Goal: Transaction & Acquisition: Obtain resource

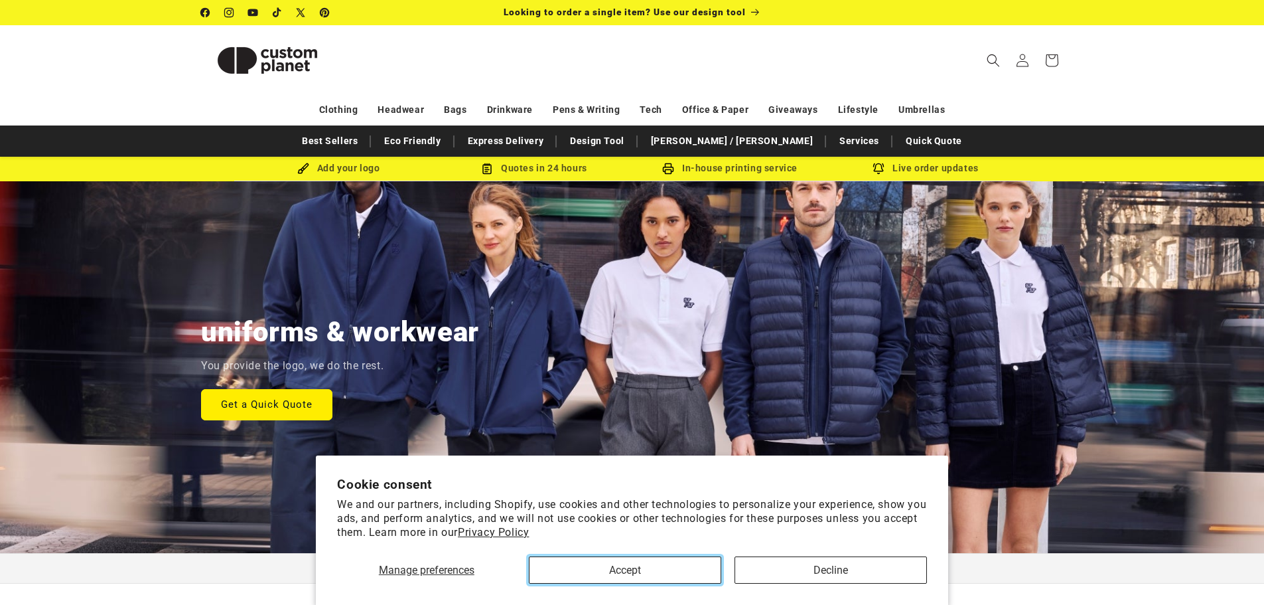
click at [648, 571] on button "Accept" at bounding box center [625, 569] width 192 height 27
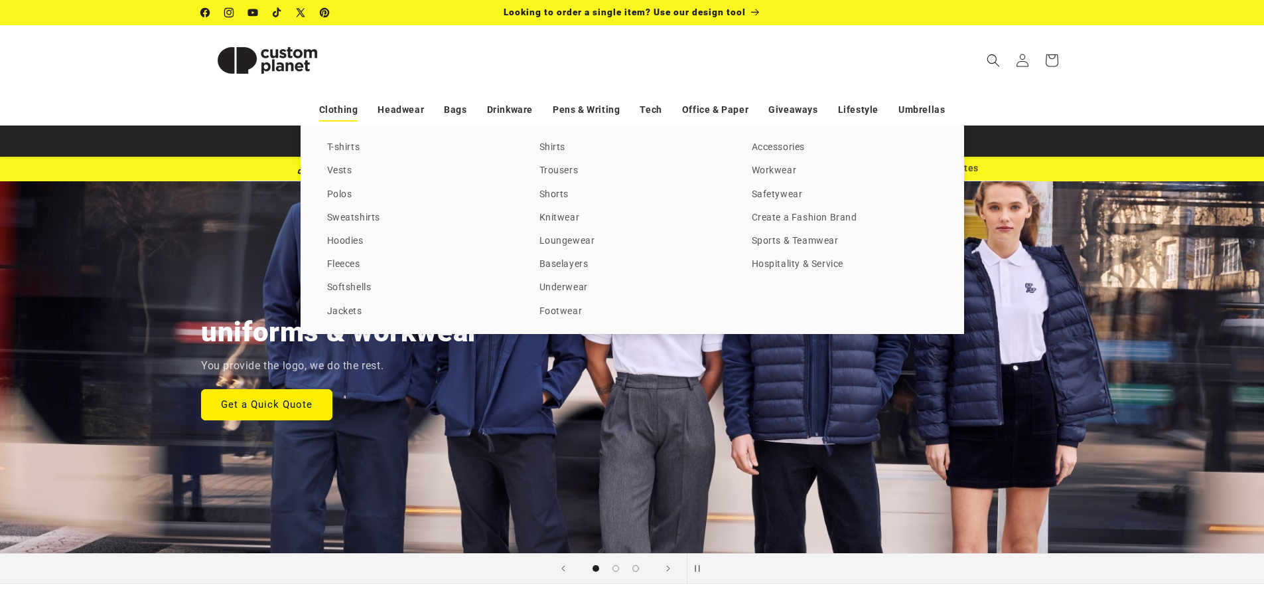
click at [335, 104] on link "Clothing" at bounding box center [338, 109] width 39 height 23
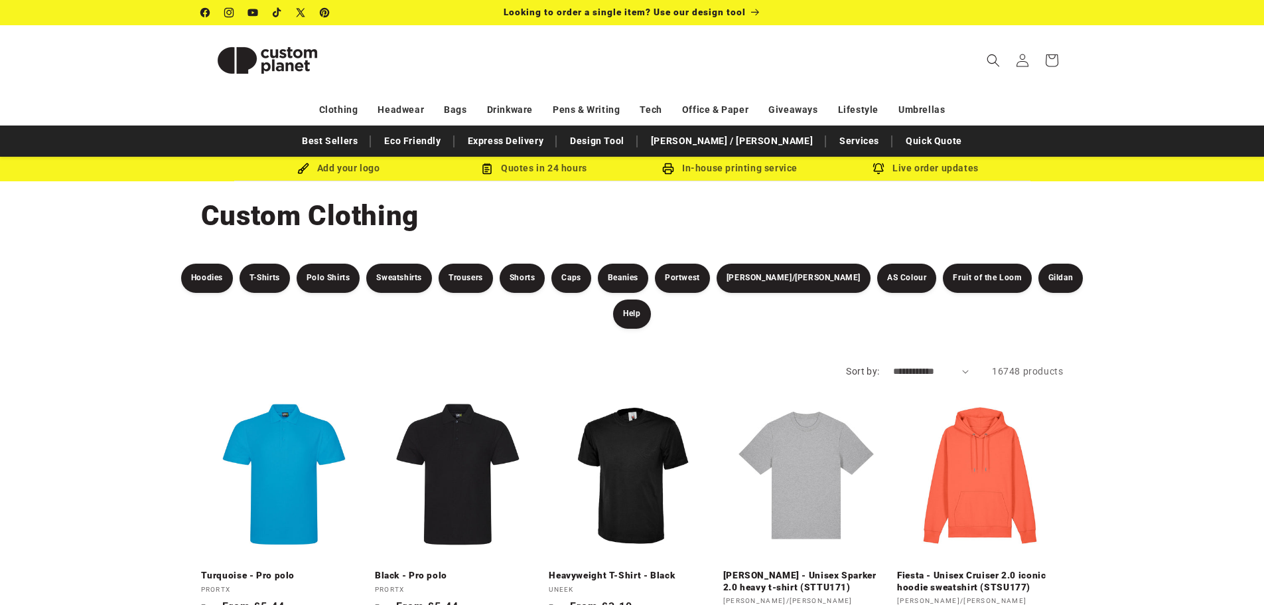
scroll to position [66, 0]
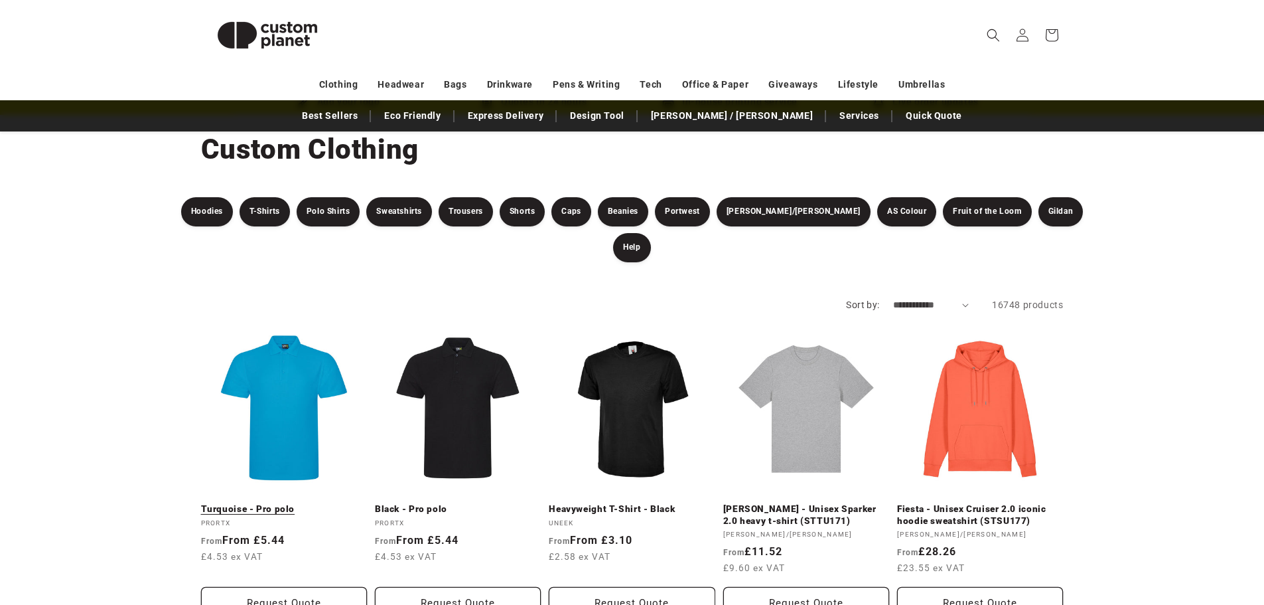
click at [271, 503] on link "Turquoise - Pro polo" at bounding box center [284, 509] width 166 height 12
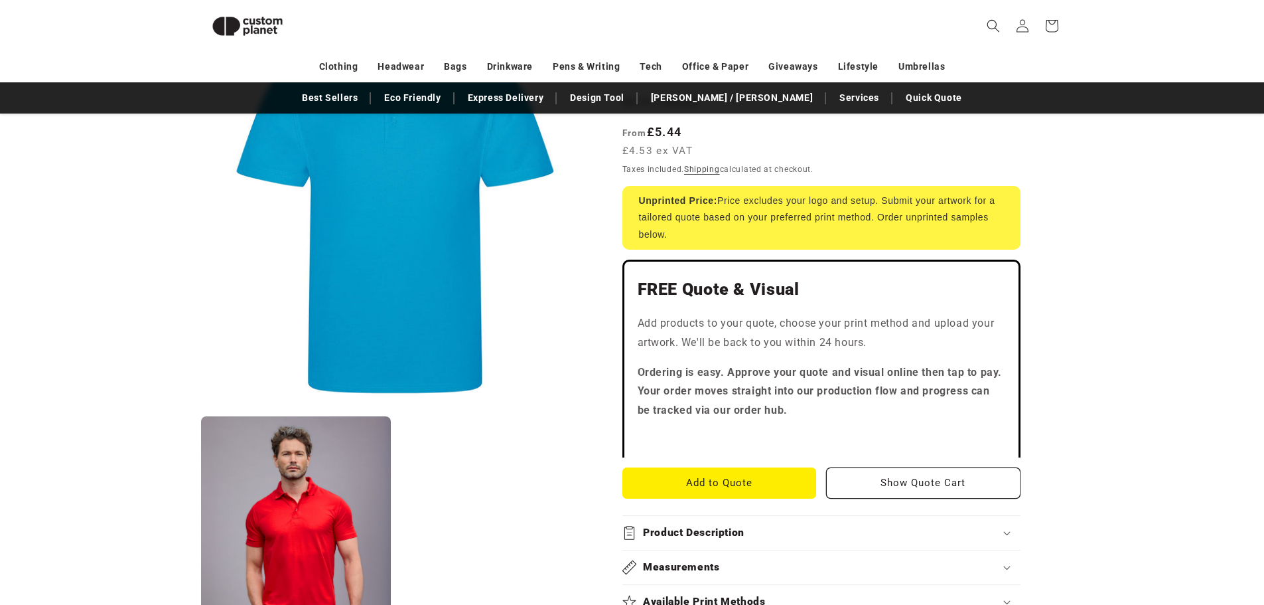
scroll to position [181, 0]
click at [666, 467] on button "Add to Quote" at bounding box center [720, 482] width 194 height 31
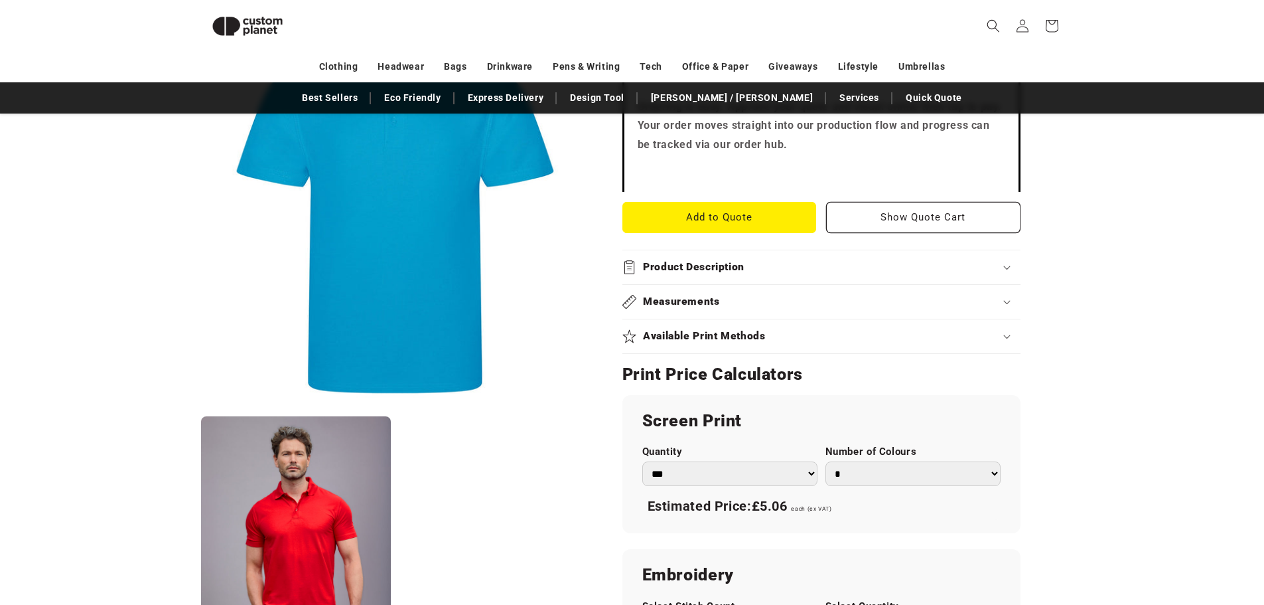
scroll to position [447, 0]
click at [1171, 346] on product-info "Skip to product information Open media 1 in modal Open media 2 in modal NaN / o…" at bounding box center [632, 390] width 1264 height 1346
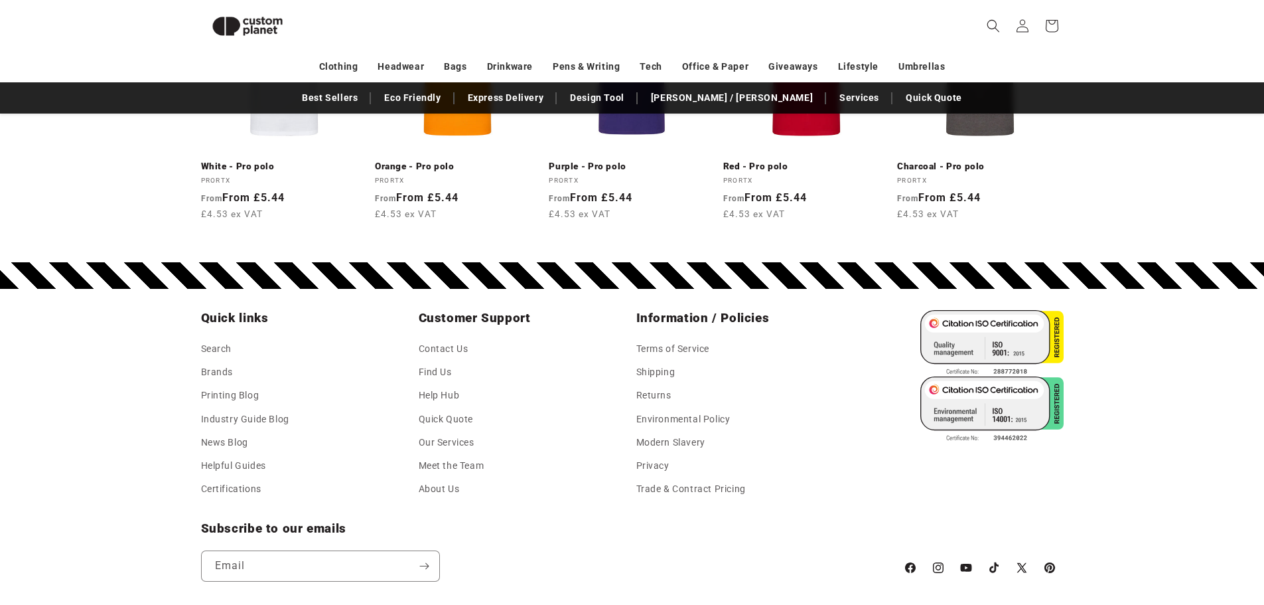
scroll to position [1623, 0]
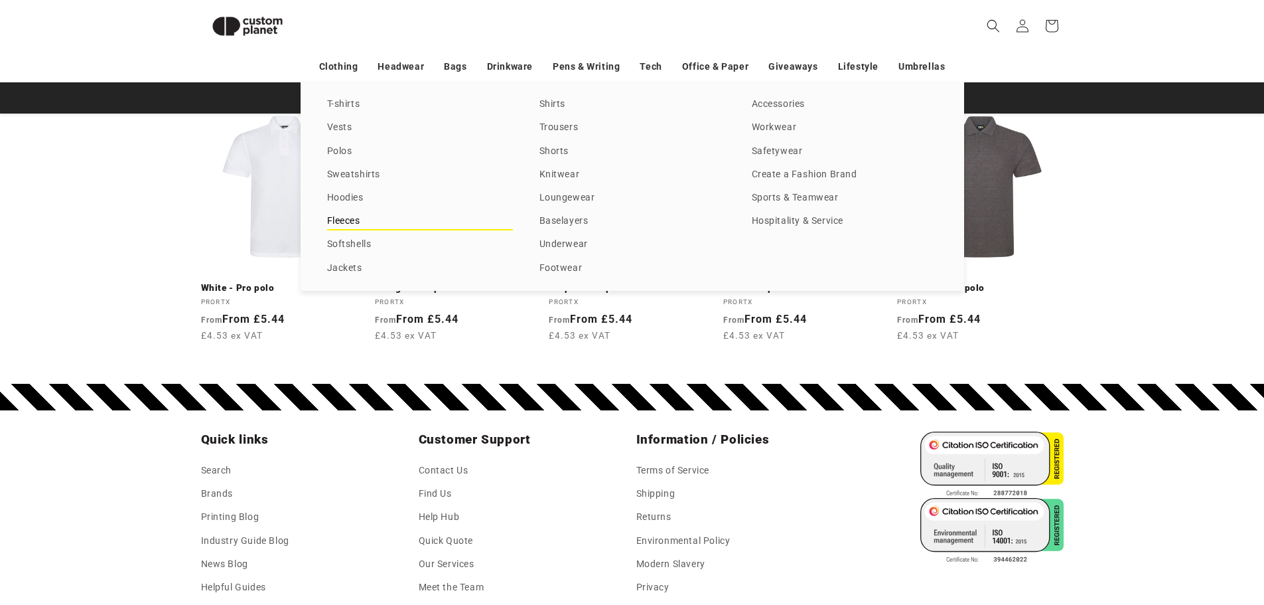
click at [351, 218] on link "Fleeces" at bounding box center [420, 221] width 186 height 18
